Goal: Task Accomplishment & Management: Manage account settings

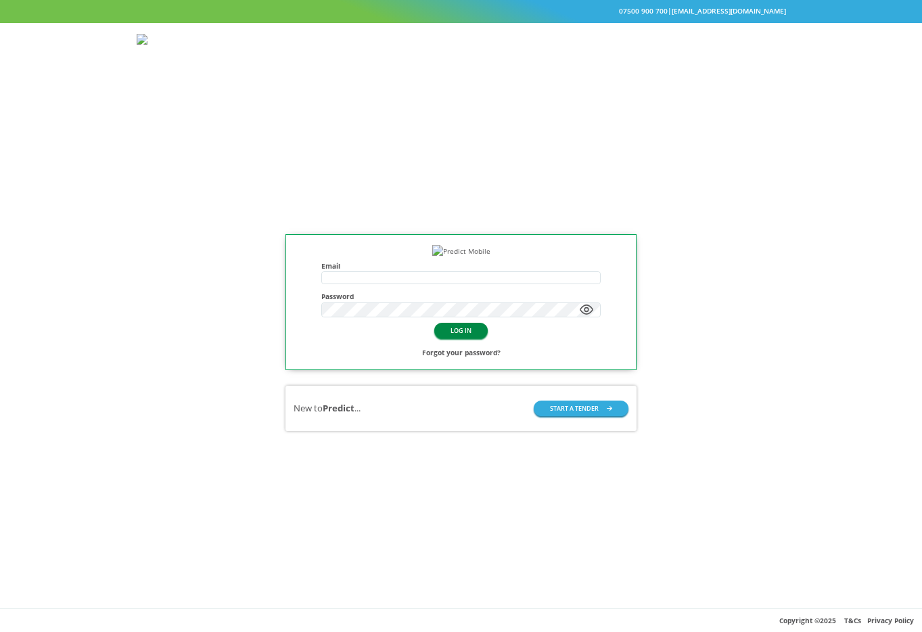
type input "**********"
click at [468, 338] on button "LOG IN" at bounding box center [460, 331] width 53 height 16
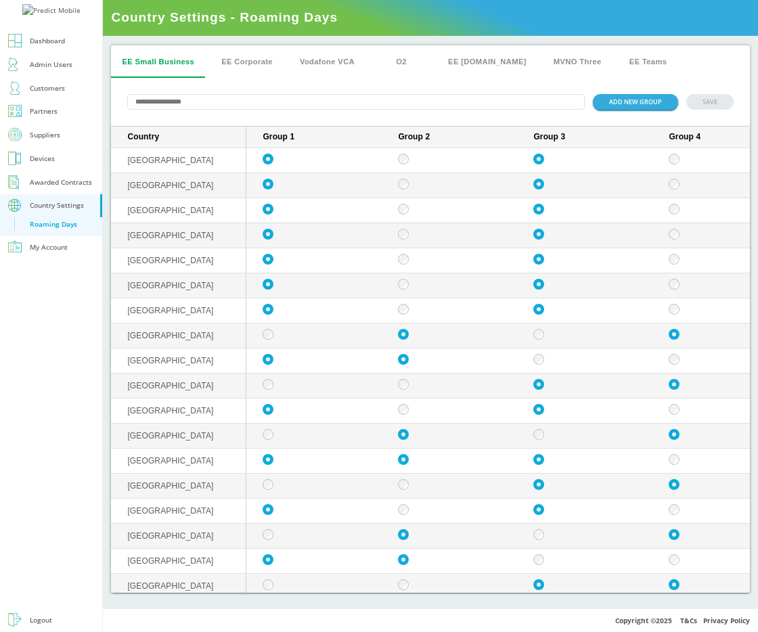
click at [403, 168] on td "sticky table" at bounding box center [449, 160] width 135 height 25
click at [244, 63] on button "EE Corporate" at bounding box center [246, 61] width 73 height 32
click at [230, 61] on button "EE Corporate" at bounding box center [246, 61] width 73 height 32
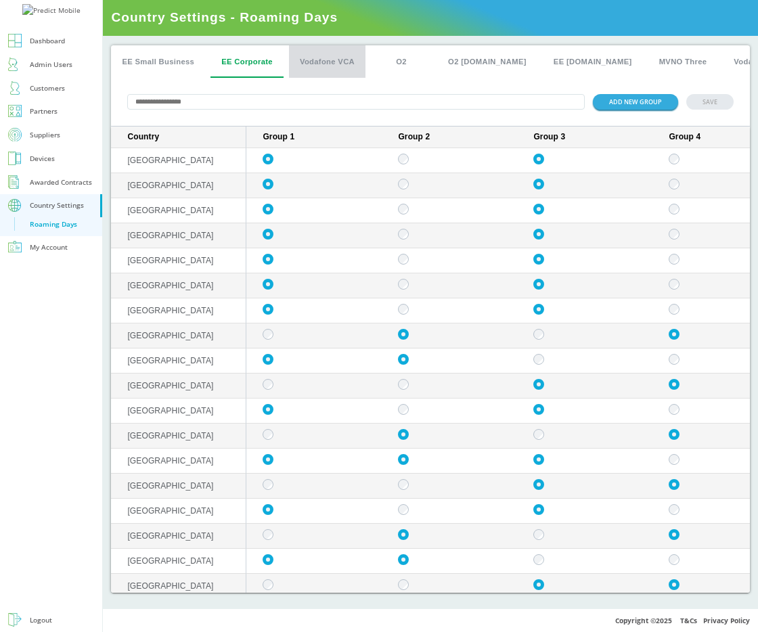
click at [317, 66] on button "Vodafone VCA" at bounding box center [327, 61] width 76 height 32
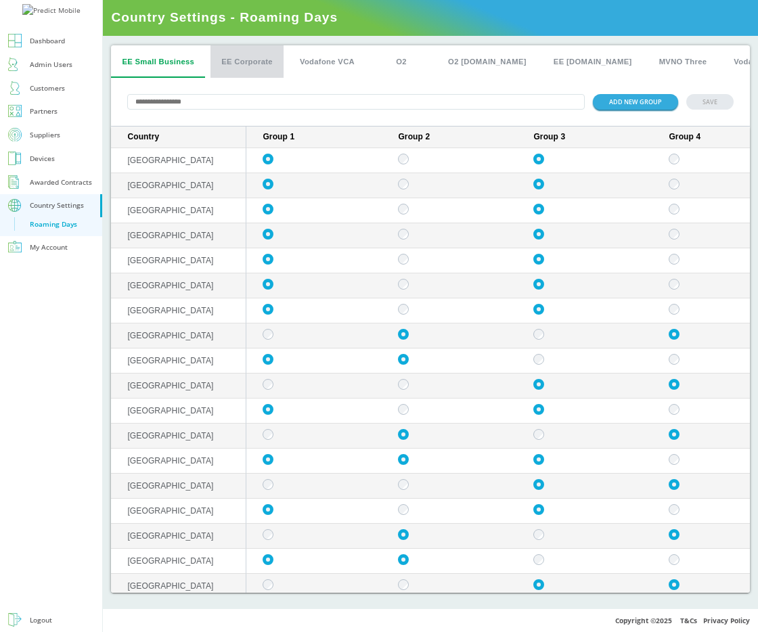
click at [236, 63] on button "EE Corporate" at bounding box center [246, 61] width 73 height 32
click at [313, 67] on button "Vodafone VCA" at bounding box center [327, 61] width 76 height 32
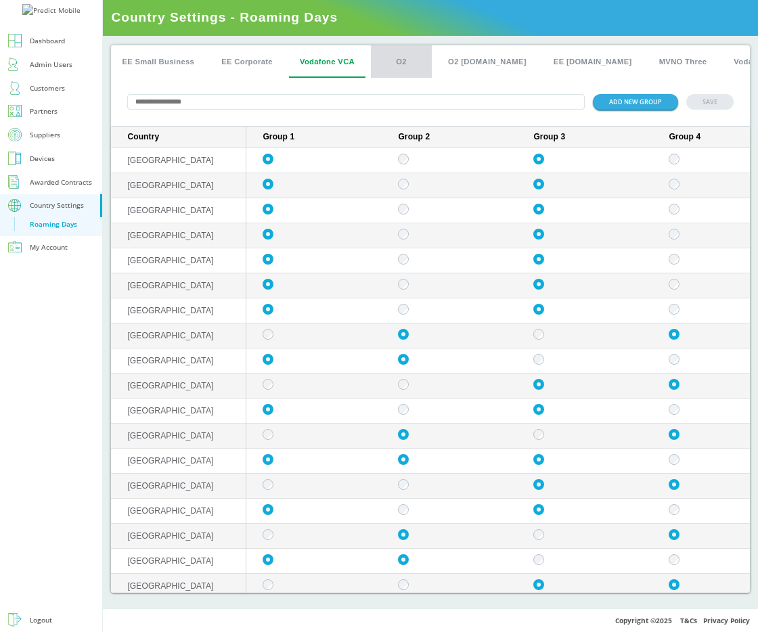
click at [410, 58] on button "O2" at bounding box center [401, 61] width 61 height 32
click at [461, 60] on button "O2 [DOMAIN_NAME]" at bounding box center [487, 61] width 100 height 32
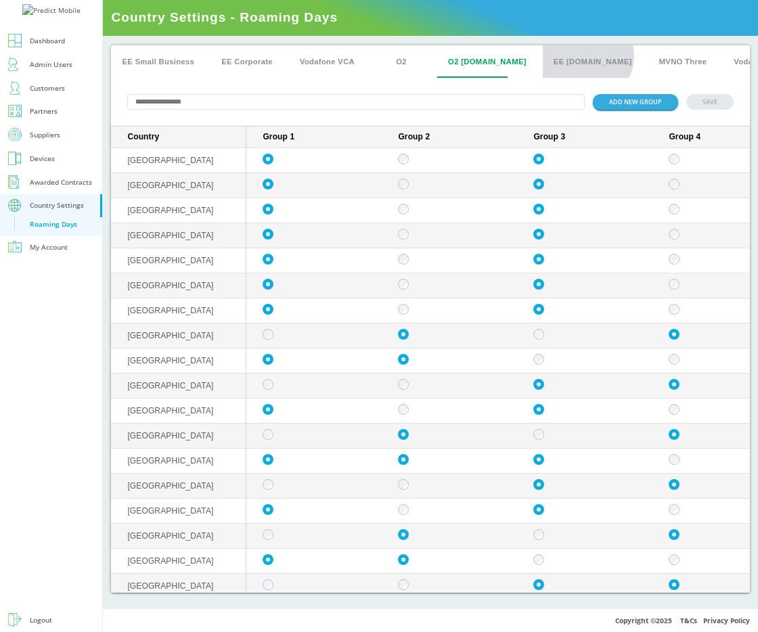
click at [556, 56] on button "EE [DOMAIN_NAME]" at bounding box center [593, 61] width 100 height 32
click at [556, 59] on button "EE [DOMAIN_NAME]" at bounding box center [593, 61] width 100 height 32
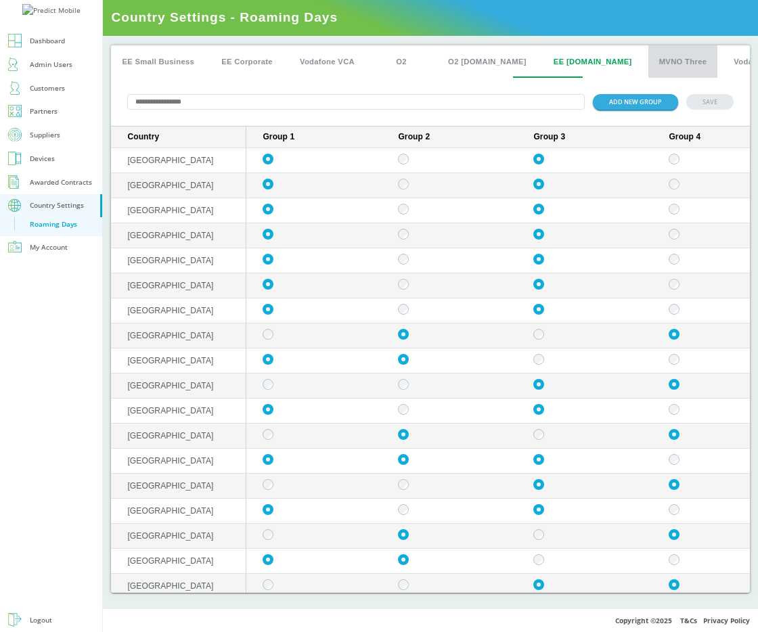
click at [648, 62] on button "MVNO Three" at bounding box center [683, 61] width 70 height 32
click at [547, 67] on button "EE [DOMAIN_NAME]" at bounding box center [593, 61] width 100 height 32
click at [462, 66] on button "O2 [DOMAIN_NAME]" at bounding box center [487, 61] width 100 height 32
click at [416, 62] on button "O2" at bounding box center [401, 61] width 61 height 32
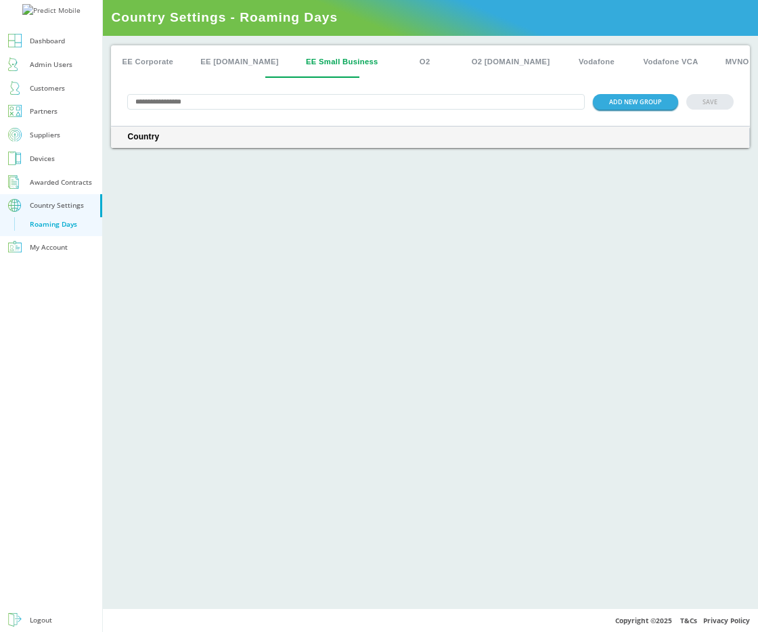
click at [192, 208] on div "EE Corporate EE Plan.com EE Small Business O2 O2 Plan.com Vodafone Vodafone VCA…" at bounding box center [430, 322] width 655 height 573
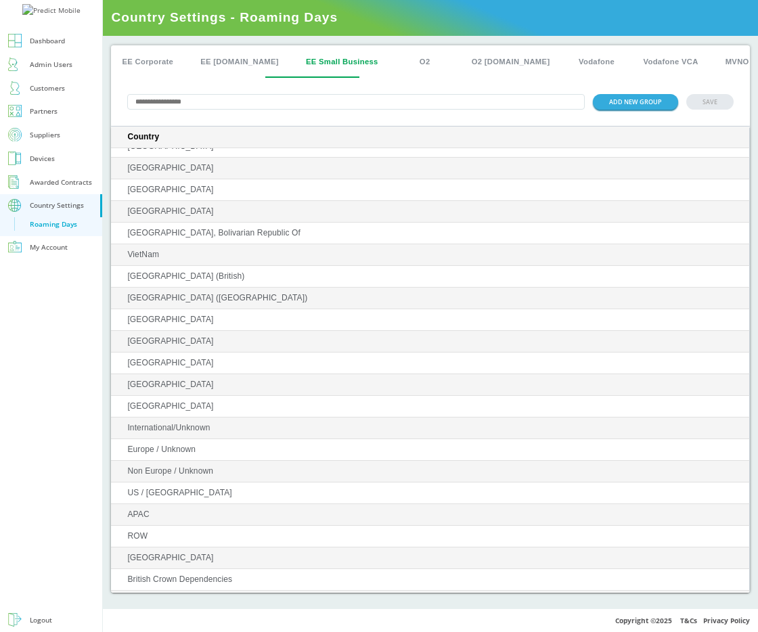
scroll to position [5143, 0]
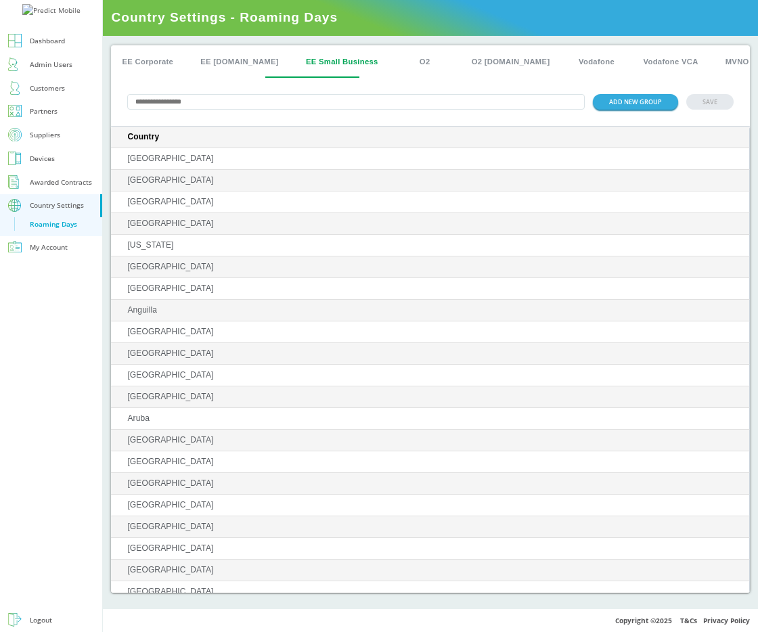
click at [395, 62] on button "O2" at bounding box center [425, 61] width 61 height 32
click at [461, 62] on button "O2 [DOMAIN_NAME]" at bounding box center [511, 61] width 100 height 32
click at [566, 62] on button "Vodafone" at bounding box center [596, 61] width 61 height 32
click at [632, 61] on button "Vodafone VCA" at bounding box center [670, 61] width 76 height 32
click at [295, 62] on button "EE Small Business" at bounding box center [342, 61] width 94 height 32
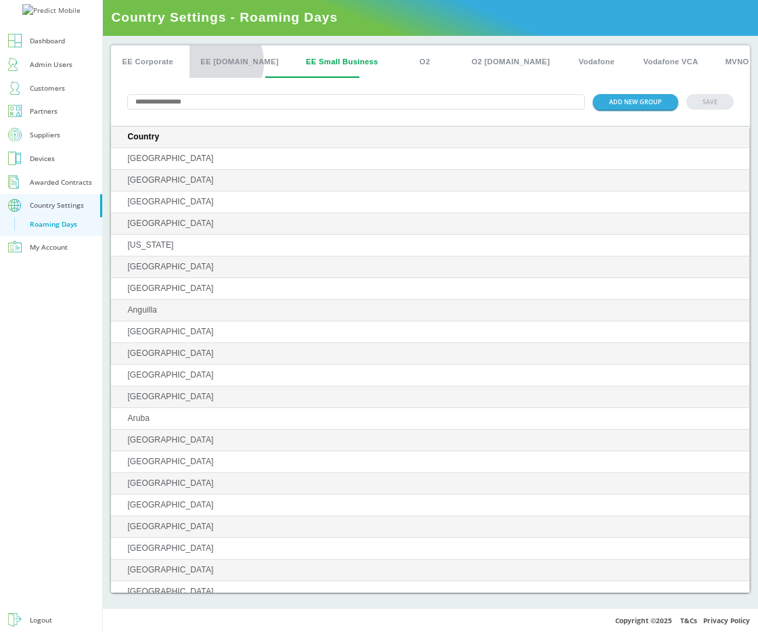
click at [213, 62] on button "EE Plan.com" at bounding box center [239, 61] width 100 height 32
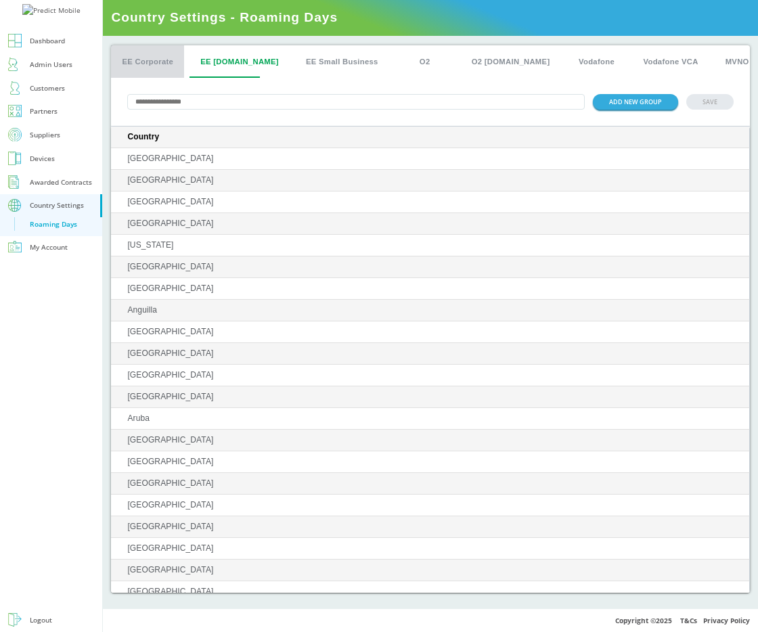
click at [179, 58] on button "EE Corporate" at bounding box center [147, 61] width 73 height 32
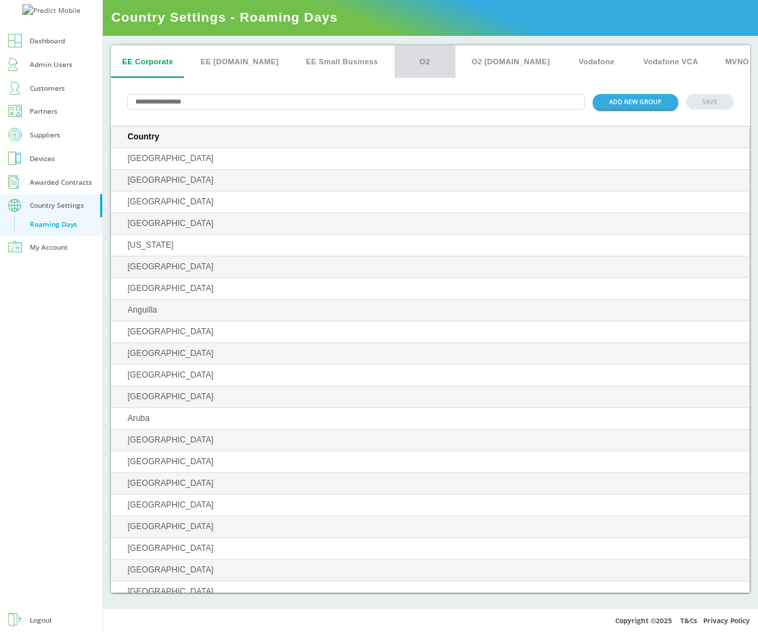
click at [410, 53] on button "O2" at bounding box center [425, 61] width 61 height 32
click at [464, 62] on button "O2 Plan.com" at bounding box center [511, 61] width 100 height 32
click at [315, 60] on button "EE_Small_Business" at bounding box center [352, 61] width 98 height 32
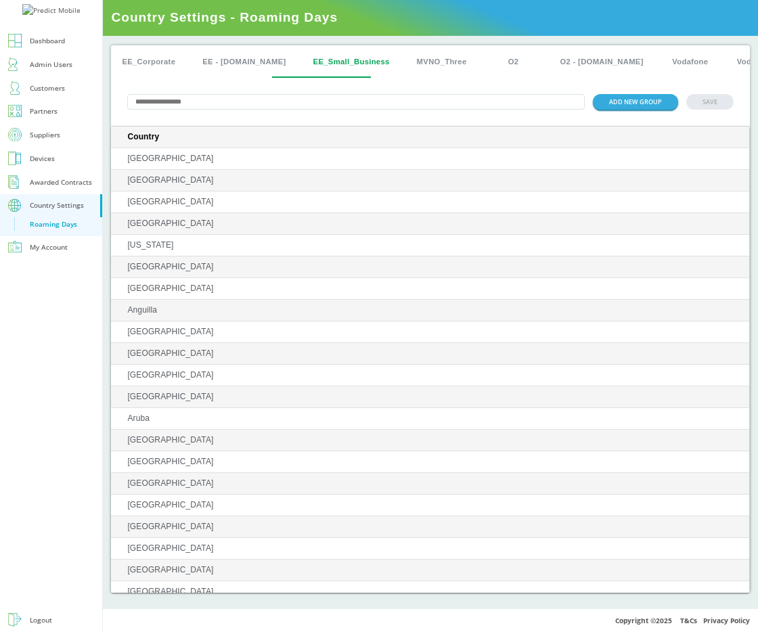
click at [406, 64] on button "MVNO_Three" at bounding box center [442, 61] width 72 height 32
click at [495, 64] on button "O2" at bounding box center [513, 61] width 61 height 32
click at [553, 64] on button "O2 - Plan.com" at bounding box center [601, 61] width 105 height 32
click at [660, 66] on button "Vodafone" at bounding box center [690, 61] width 61 height 32
click at [550, 57] on button "O2 - Plan.com" at bounding box center [601, 61] width 105 height 32
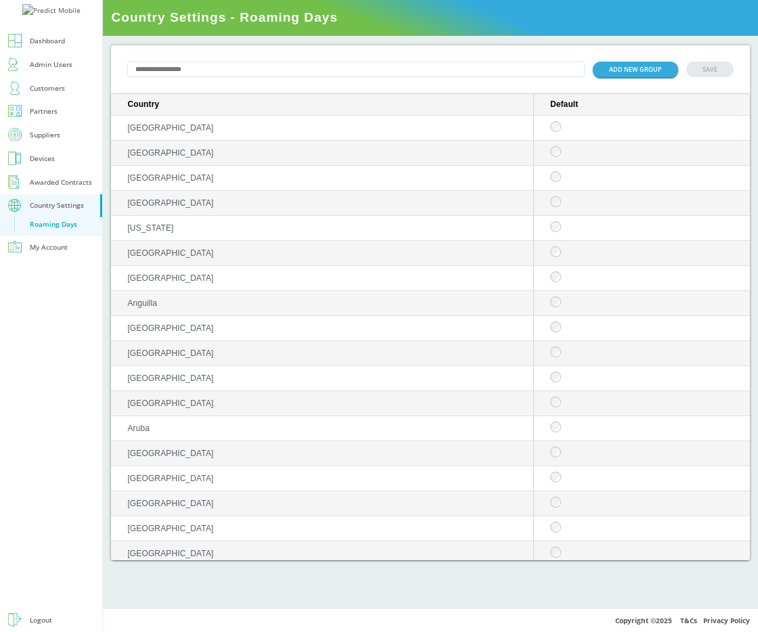
click at [511, 83] on div "ADD NEW GROUP SAVE" at bounding box center [430, 69] width 639 height 49
